Goal: Register for event/course

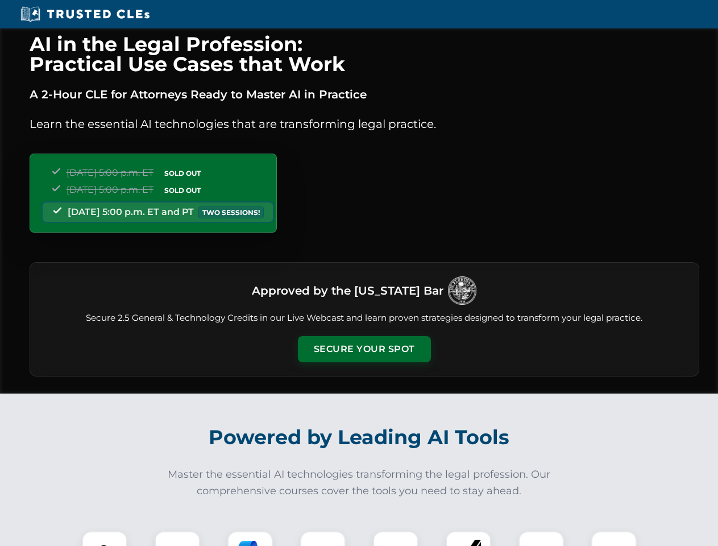
click at [364, 349] on button "Secure Your Spot" at bounding box center [364, 349] width 133 height 26
click at [105, 538] on img at bounding box center [104, 553] width 33 height 33
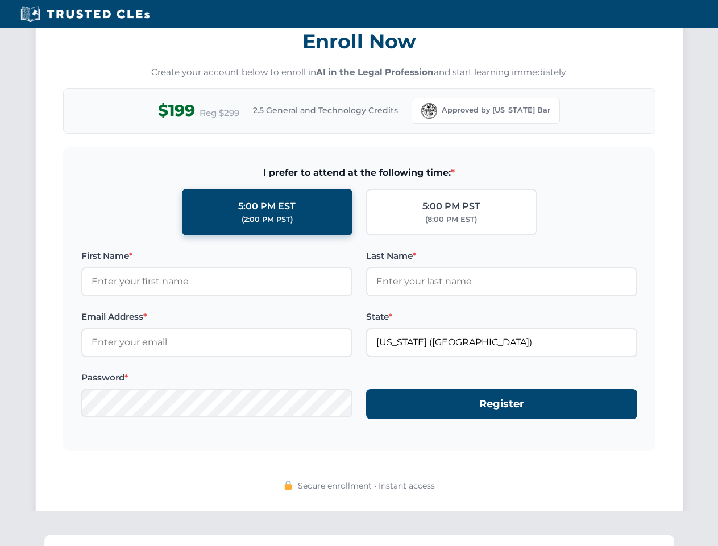
scroll to position [1116, 0]
